Goal: Transaction & Acquisition: Purchase product/service

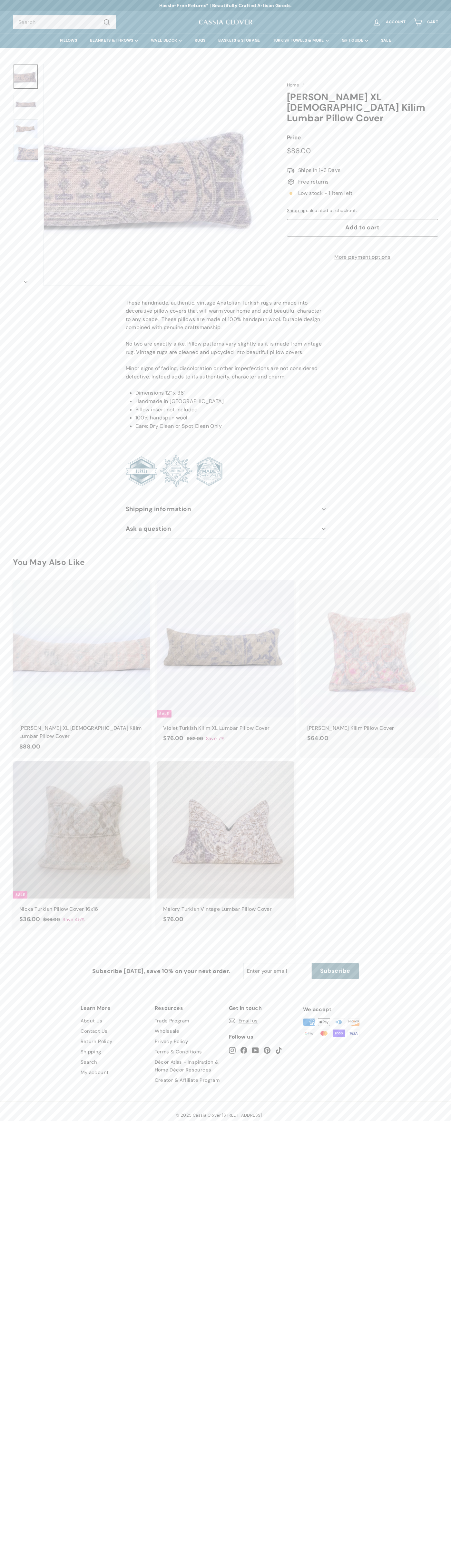
click at [94, 1026] on link "Contact Us" at bounding box center [94, 1031] width 27 height 10
click at [363, 166] on span ".a{stroke-miterlimit:10} Ships In 1-3 Days" at bounding box center [363, 170] width 151 height 8
click at [363, 223] on span "Add to cart" at bounding box center [363, 227] width 34 height 7
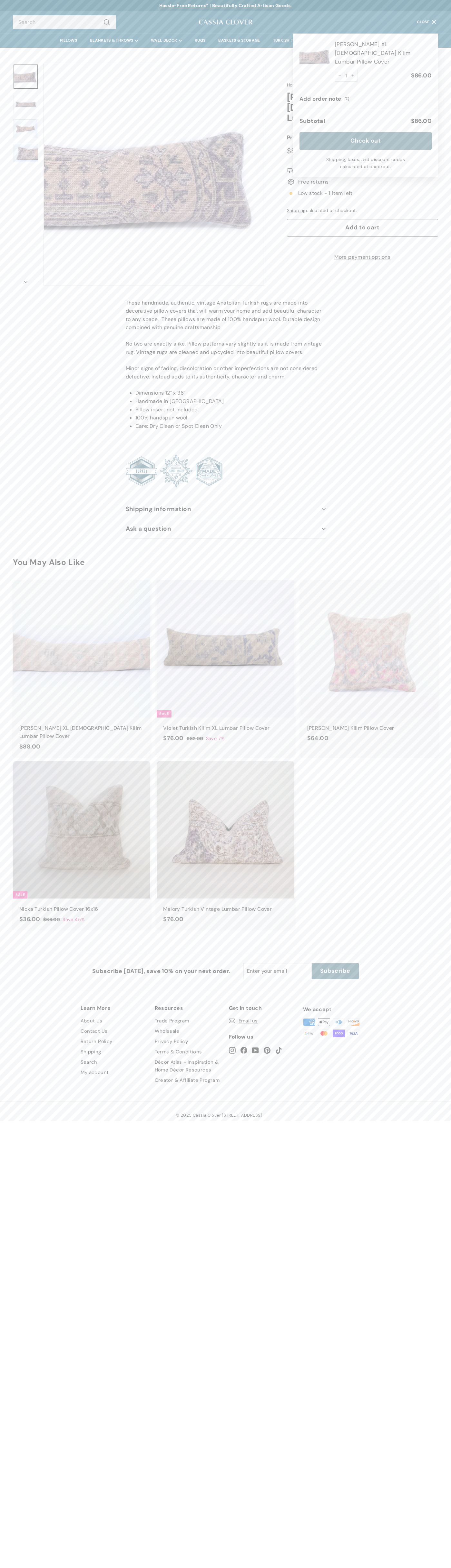
click at [288, 166] on icon ".a{stroke-miterlimit:10}" at bounding box center [291, 170] width 8 height 8
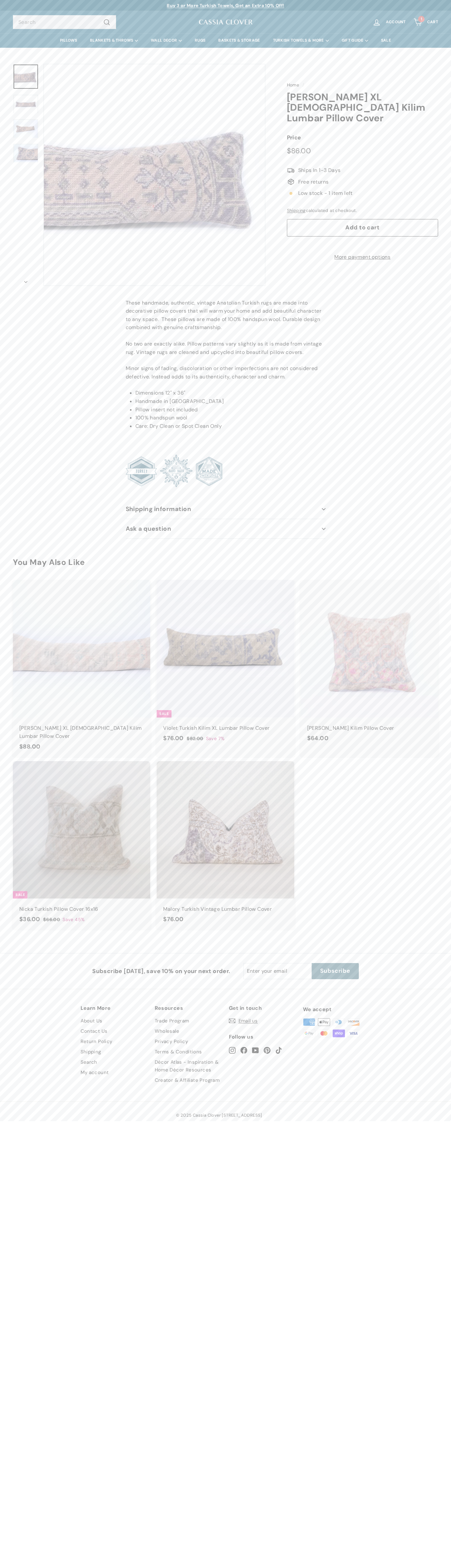
click at [418, 22] on icon "Cart" at bounding box center [418, 22] width 9 height 9
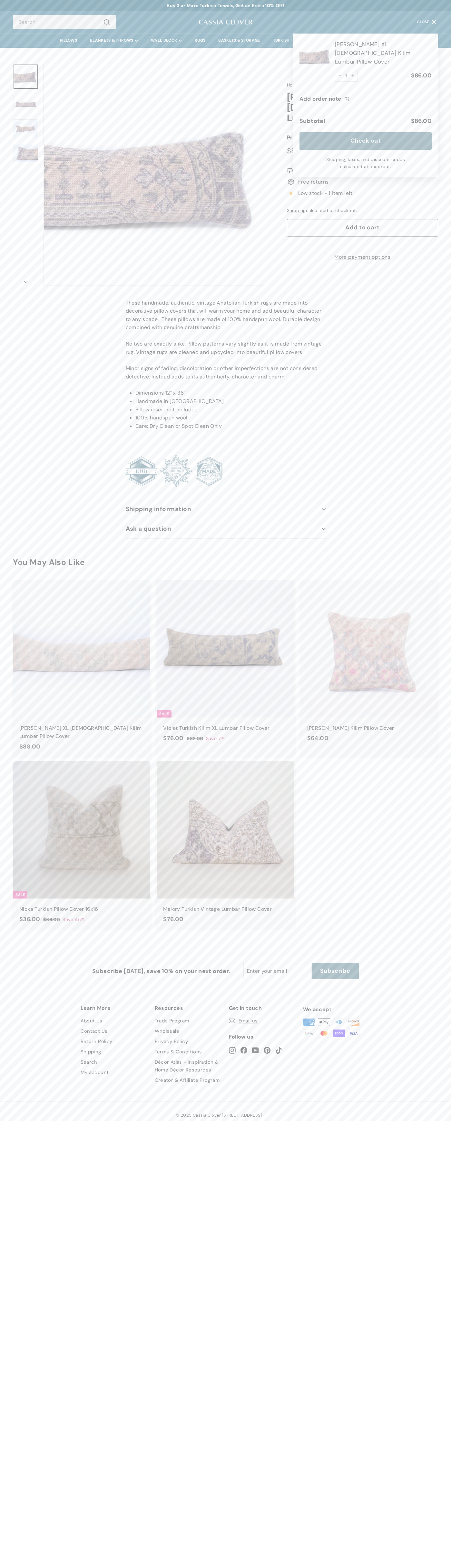
click at [288, 166] on icon ".a{stroke-miterlimit:10}" at bounding box center [291, 170] width 8 height 8
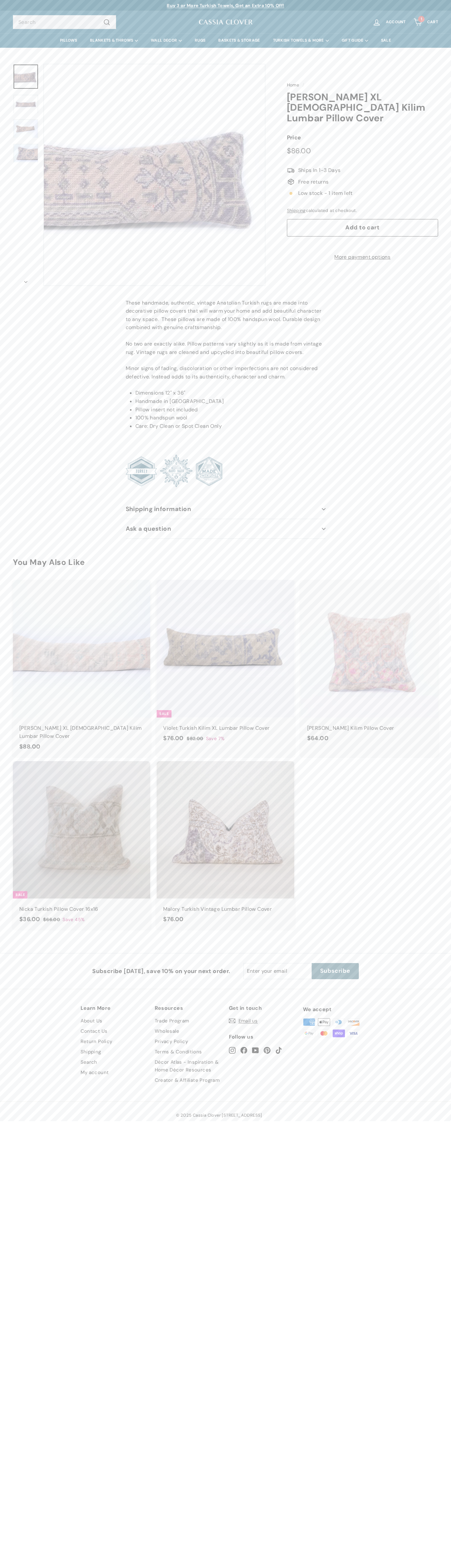
click at [25, 280] on button "icon-chevron" at bounding box center [25, 280] width 25 height 11
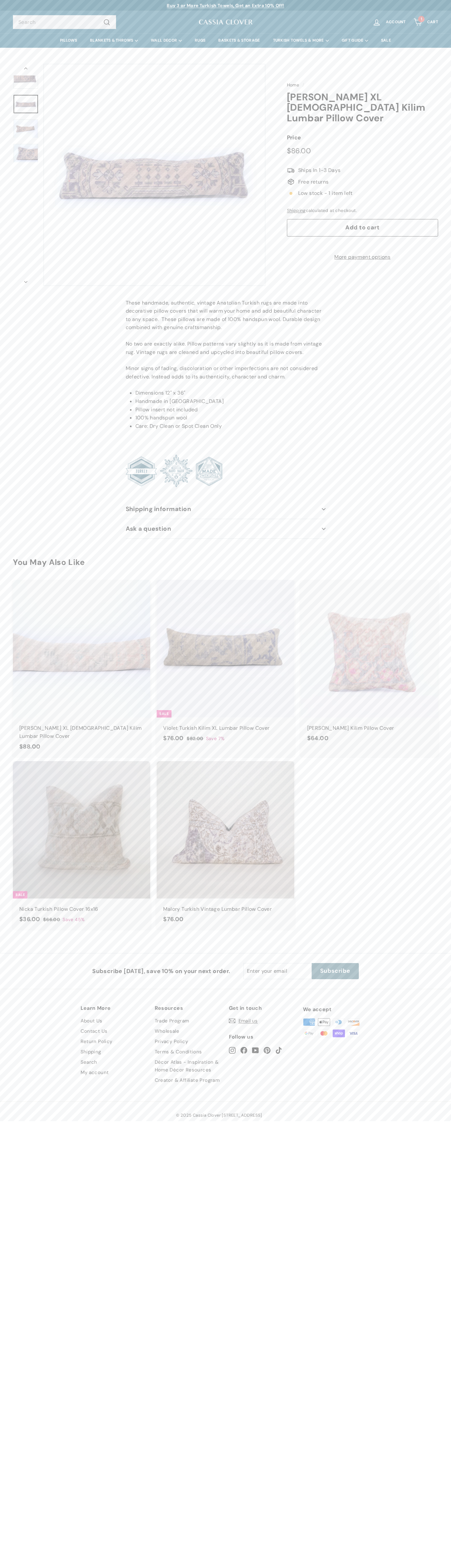
click at [363, 166] on span ".a{stroke-miterlimit:10} Ships In 1-3 Days" at bounding box center [363, 170] width 151 height 8
click at [25, 280] on button "icon-chevron" at bounding box center [25, 280] width 25 height 11
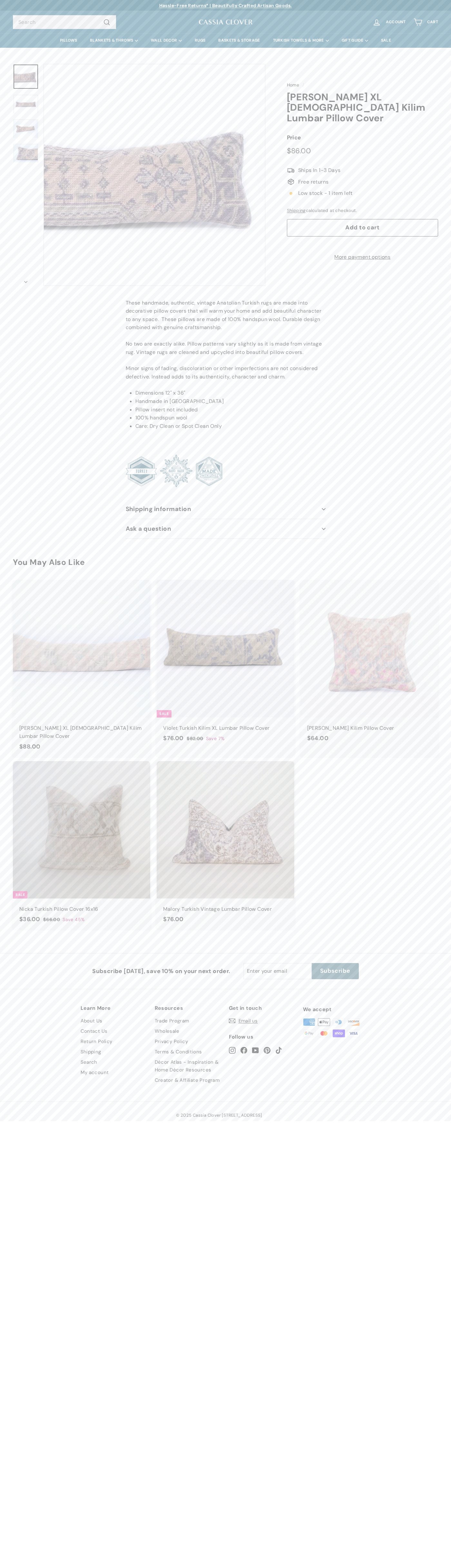
click at [363, 189] on span "Low stock - 1 item left" at bounding box center [363, 193] width 151 height 8
click at [363, 166] on span ".a{stroke-miterlimit:10} Ships In 1-3 Days" at bounding box center [363, 170] width 151 height 8
click at [363, 178] on span "Free returns" at bounding box center [363, 181] width 151 height 8
click at [363, 189] on span "Low stock - 1 item left" at bounding box center [363, 193] width 151 height 8
click at [363, 223] on span "Add to cart" at bounding box center [363, 227] width 34 height 7
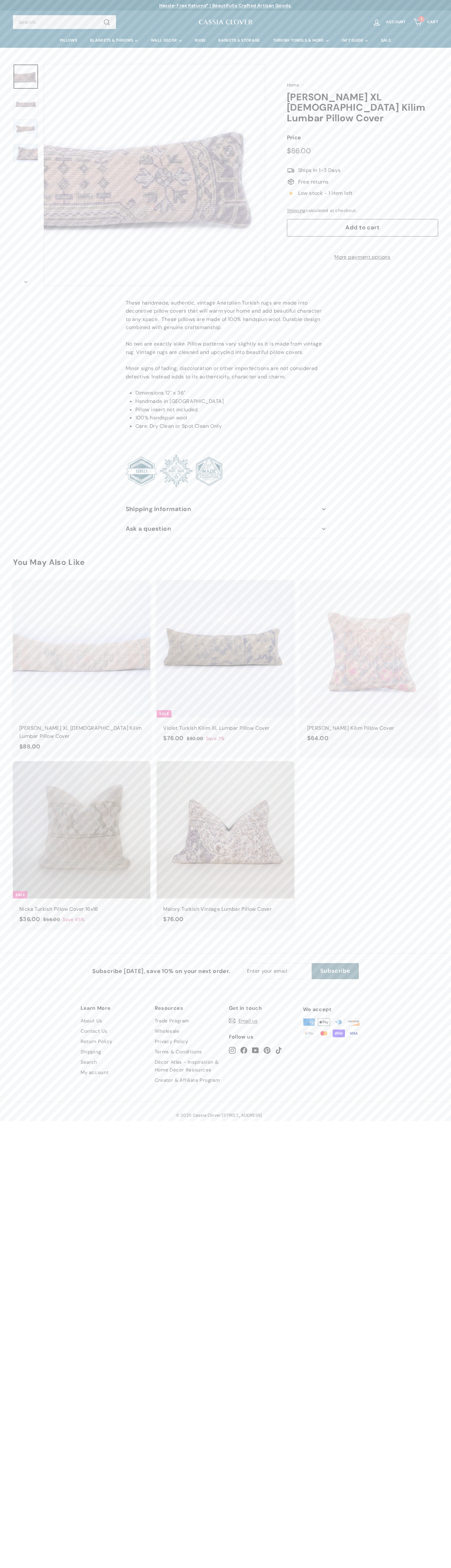
click at [426, 22] on link "1 Cart" at bounding box center [426, 22] width 32 height 19
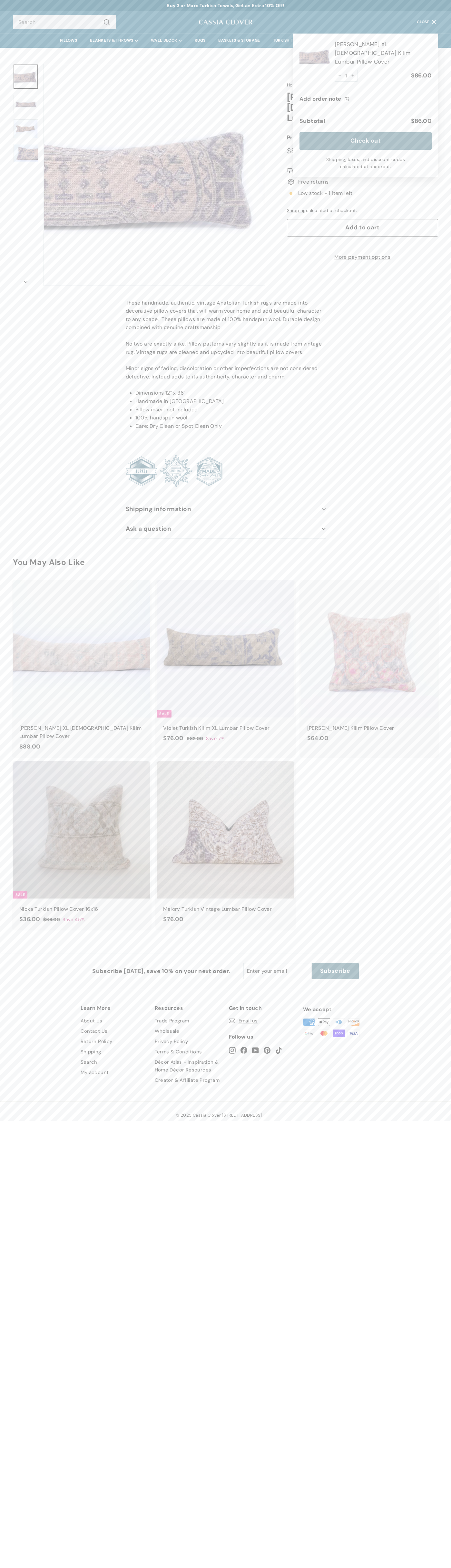
click at [288, 166] on icon ".a{stroke-miterlimit:10}" at bounding box center [291, 170] width 8 height 8
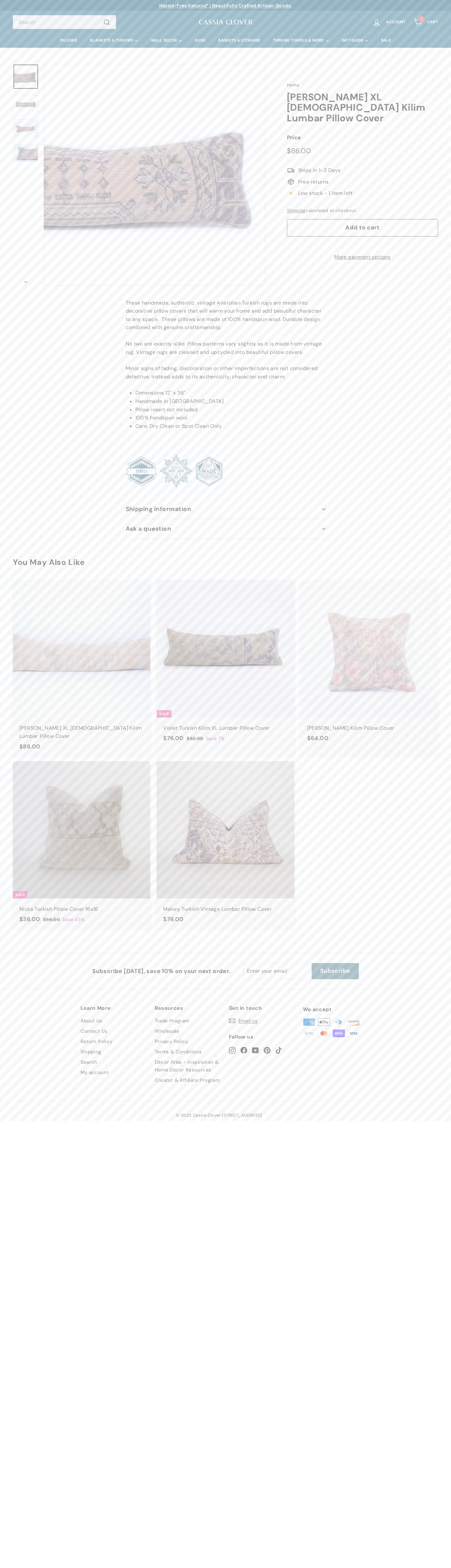
click at [25, 280] on button "icon-chevron" at bounding box center [25, 280] width 25 height 11
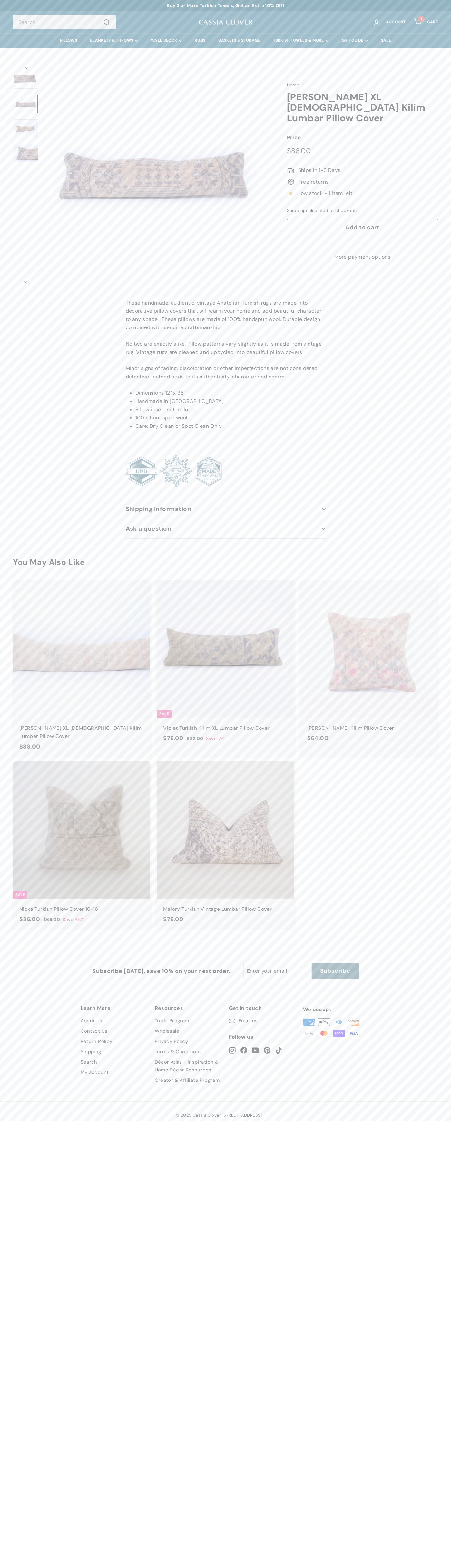
click at [363, 166] on span ".a{stroke-miterlimit:10} Ships In 1-3 Days" at bounding box center [363, 170] width 151 height 8
click at [25, 280] on button "icon-chevron" at bounding box center [25, 280] width 25 height 11
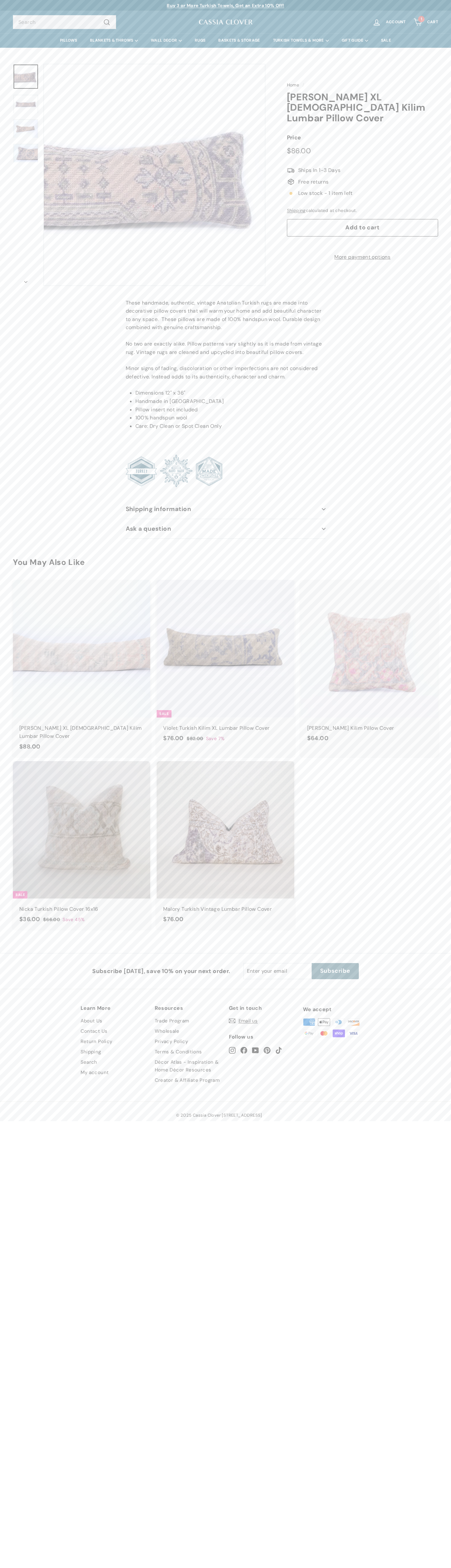
click at [418, 22] on icon "Cart" at bounding box center [418, 22] width 9 height 9
